Goal: Information Seeking & Learning: Learn about a topic

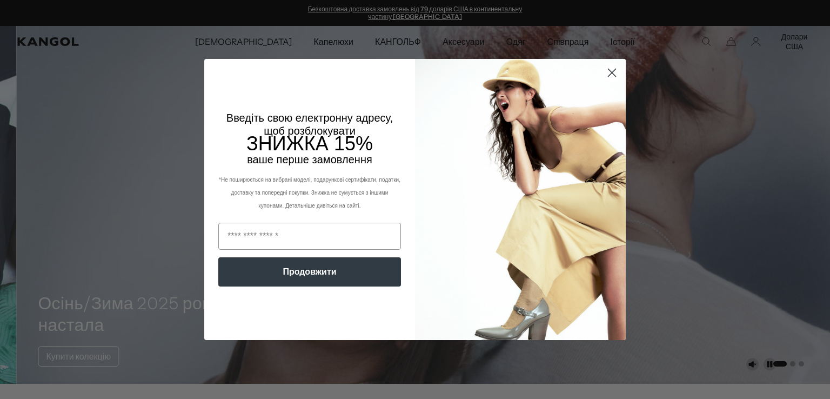
click at [607, 73] on circle "Закрити діалогове вікно" at bounding box center [612, 73] width 18 height 18
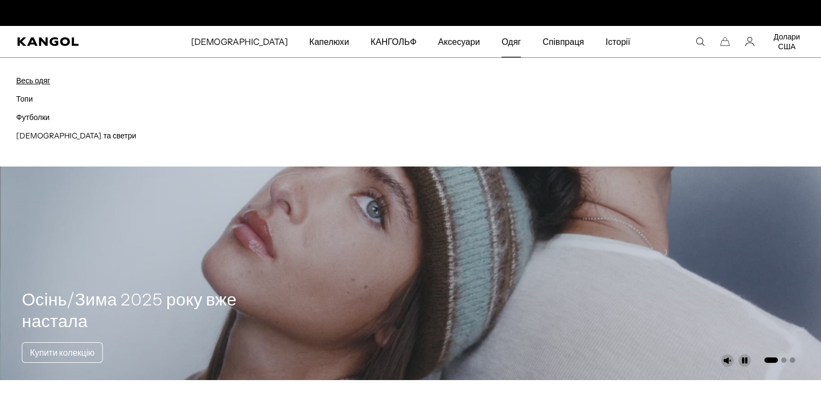
click at [41, 78] on font "Весь одяг" at bounding box center [33, 81] width 34 height 10
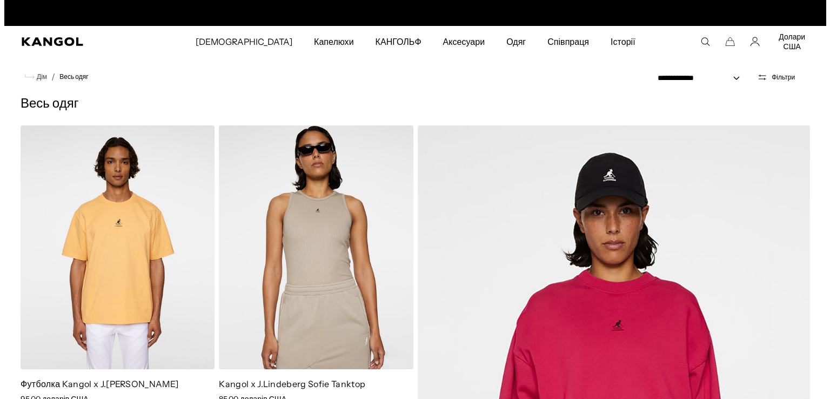
scroll to position [0, 223]
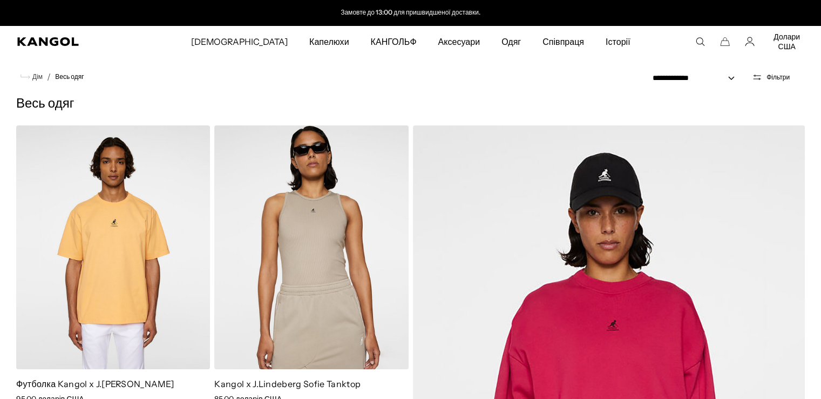
click at [758, 79] on icon "Відкрити фільтри" at bounding box center [758, 79] width 8 height 0
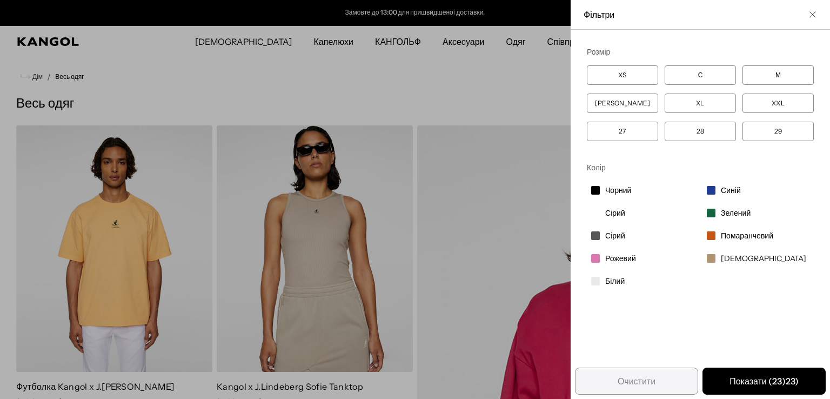
click at [679, 101] on label "XL" at bounding box center [699, 102] width 71 height 19
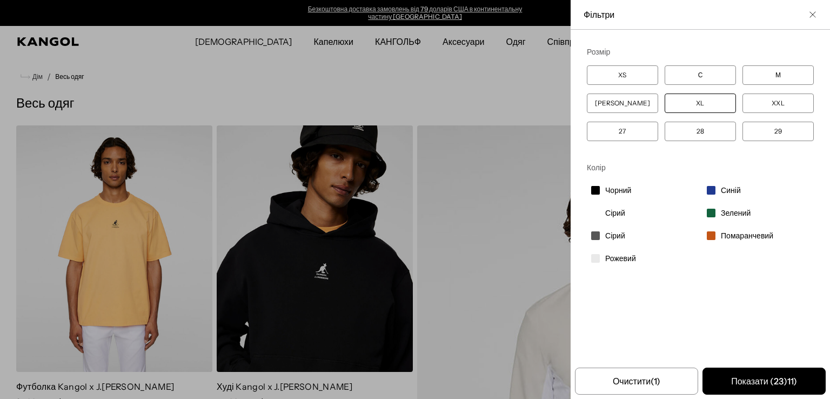
click at [451, 85] on div "Закрити список фільтрів" at bounding box center [415, 199] width 830 height 399
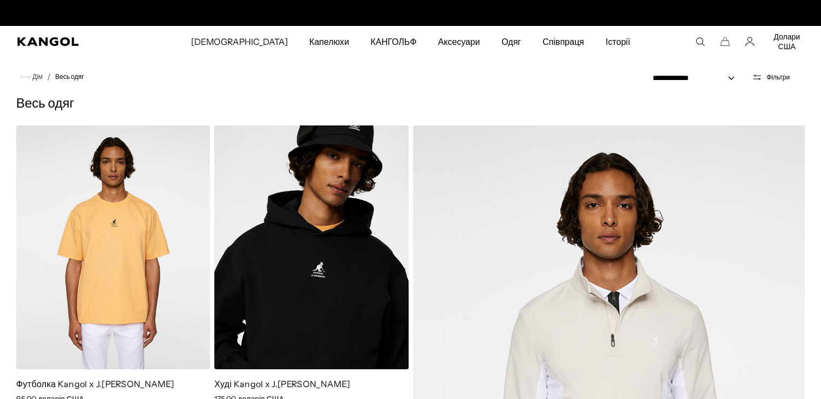
scroll to position [0, 223]
click at [692, 80] on select "**********" at bounding box center [697, 77] width 97 height 11
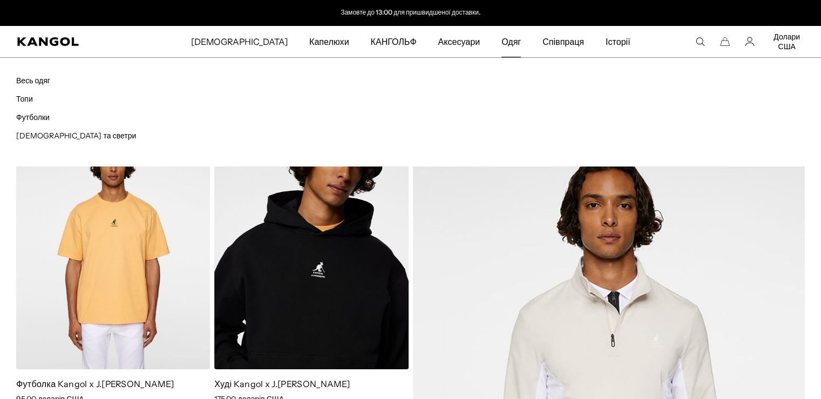
click at [502, 44] on font "Одяг" at bounding box center [511, 41] width 19 height 11
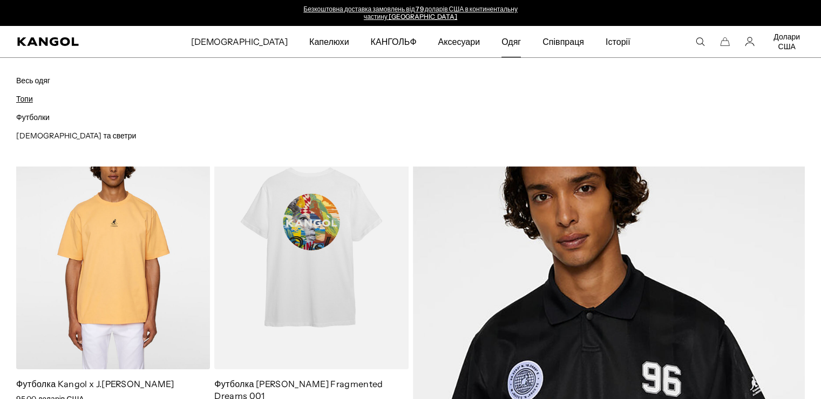
click at [25, 96] on font "Топи" at bounding box center [24, 99] width 17 height 10
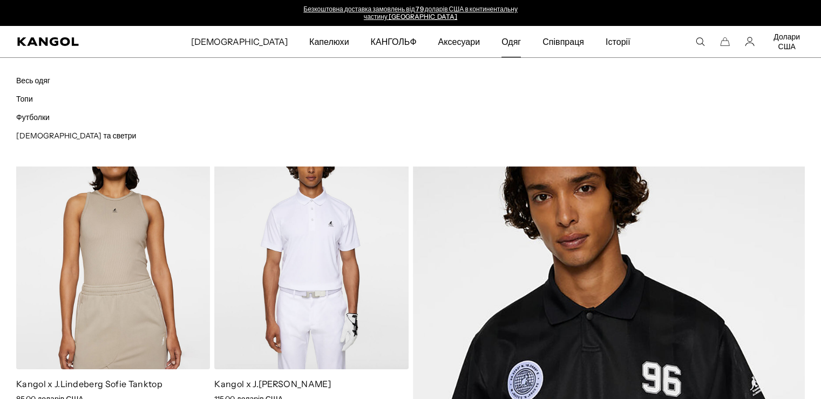
click at [502, 43] on font "Одяг" at bounding box center [511, 41] width 19 height 11
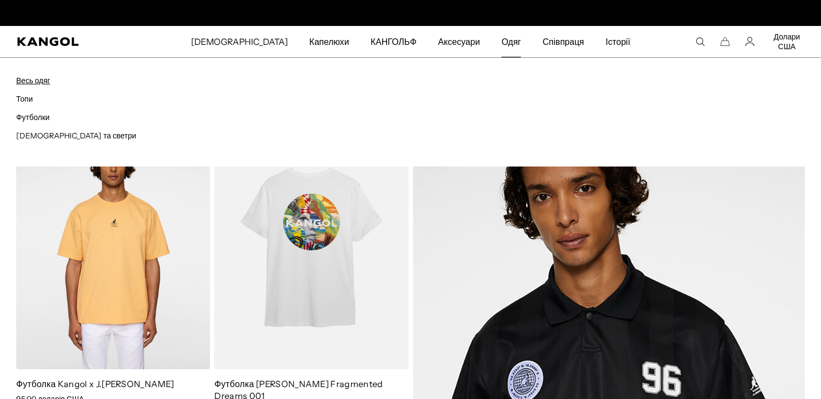
click at [38, 82] on font "Весь одяг" at bounding box center [33, 81] width 34 height 10
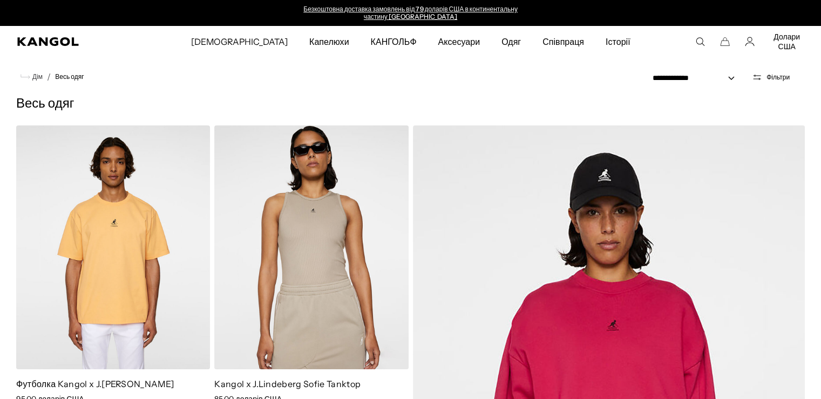
click at [756, 76] on icon "Відкрити фільтри" at bounding box center [758, 76] width 8 height 0
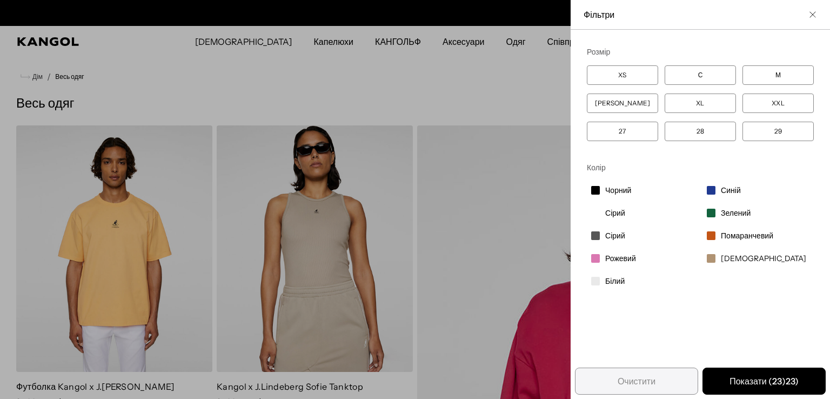
click at [432, 163] on div "Закрити список фільтрів" at bounding box center [415, 199] width 830 height 399
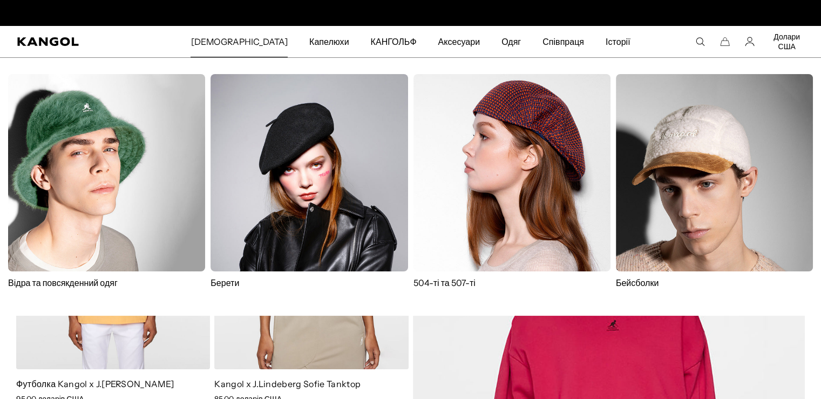
click at [210, 180] on div "Відра та повсякденний одяг Берети 504-ті та 507-ті Бейсболки" at bounding box center [410, 186] width 789 height 225
click at [245, 39] on font "Іконки" at bounding box center [239, 41] width 97 height 11
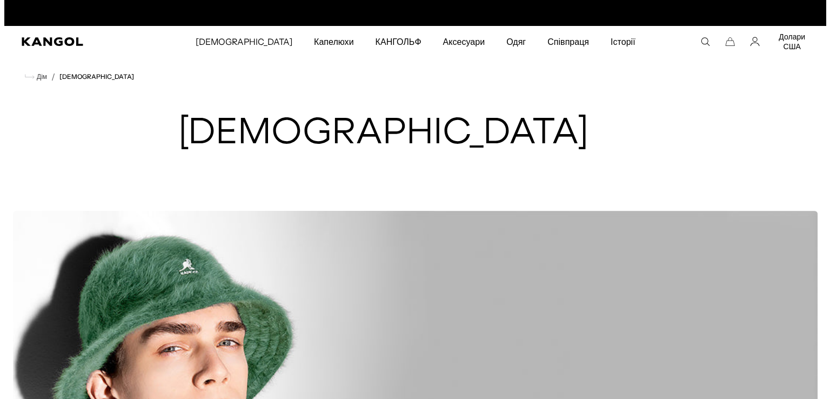
scroll to position [0, 223]
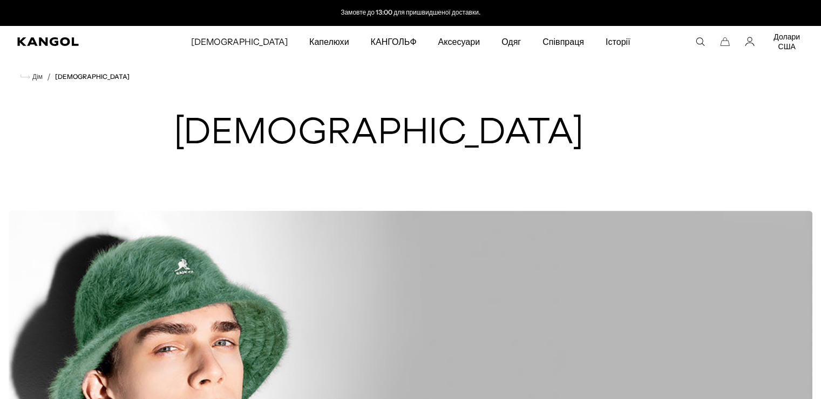
click at [696, 46] on icon "Пошук тут" at bounding box center [701, 42] width 10 height 10
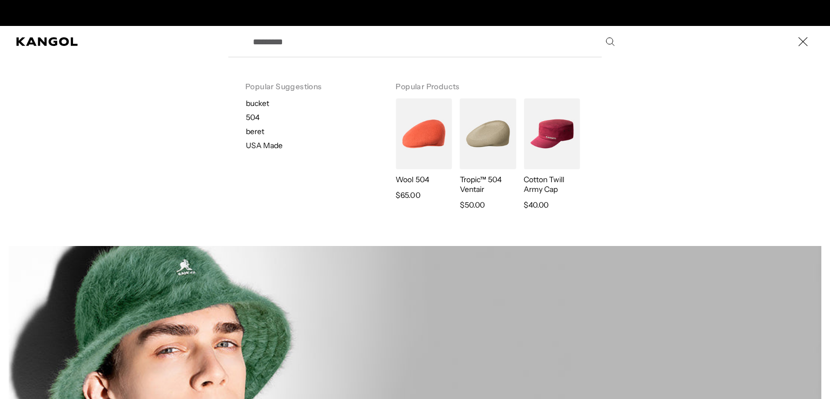
click at [312, 42] on input "Пошук тут" at bounding box center [432, 41] width 373 height 27
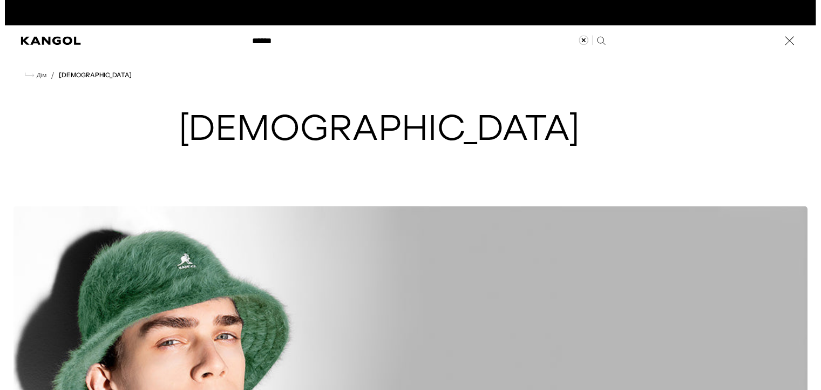
scroll to position [0, 0]
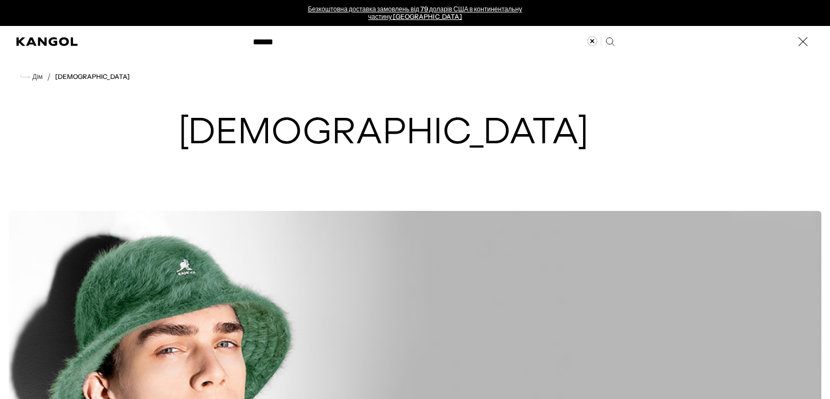
type input "******"
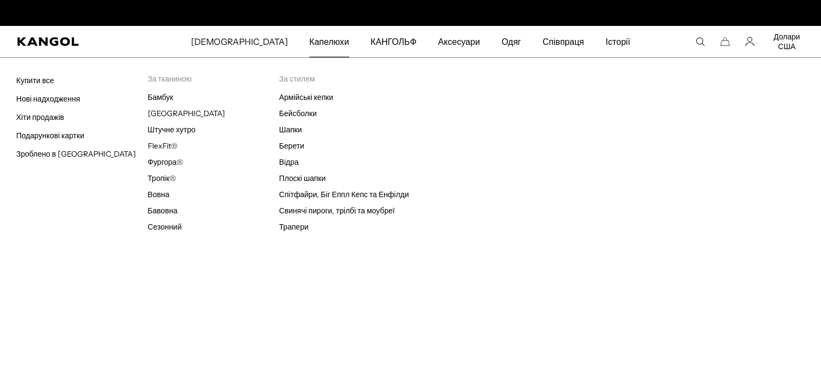
scroll to position [0, 223]
